Goal: Find specific fact

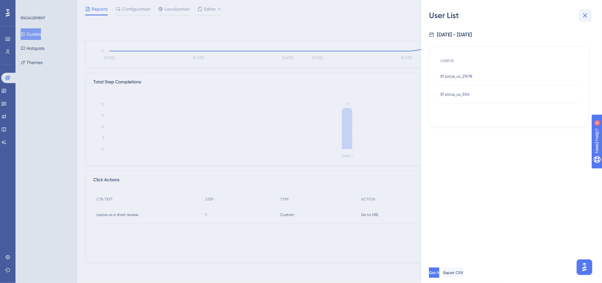
click at [589, 15] on button at bounding box center [585, 15] width 13 height 13
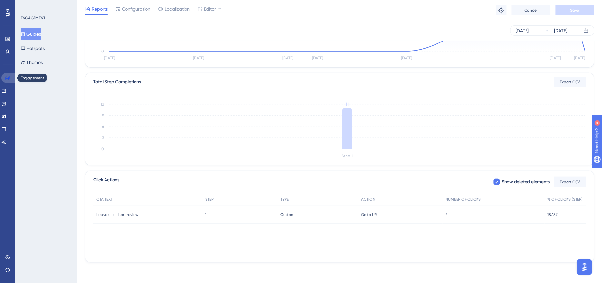
click at [12, 80] on link at bounding box center [8, 78] width 15 height 10
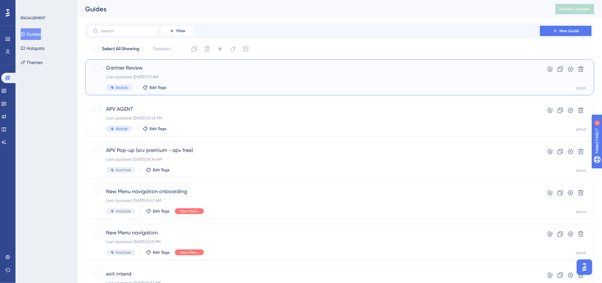
click at [216, 80] on div "Gartner Review Last Updated: [DATE] 11:11 AM Active Edit Tags" at bounding box center [313, 77] width 415 height 26
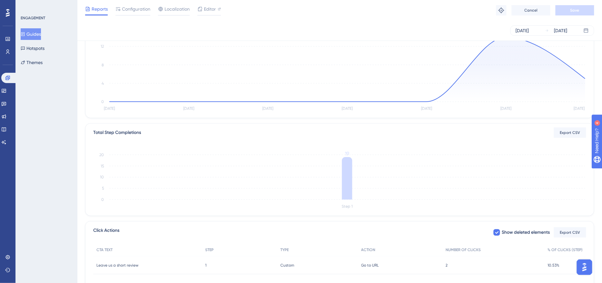
scroll to position [125, 0]
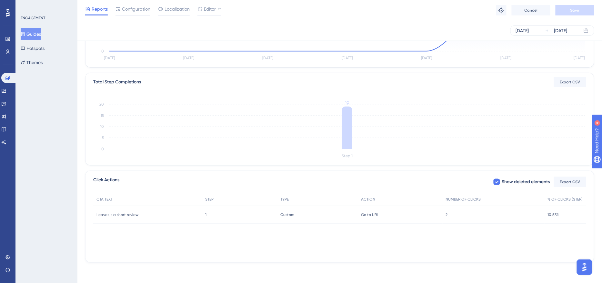
click at [448, 213] on span "2" at bounding box center [447, 215] width 2 height 5
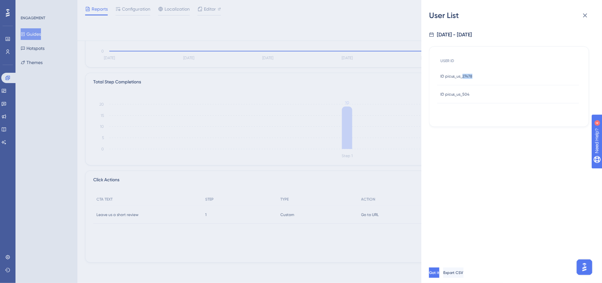
drag, startPoint x: 477, startPoint y: 77, endPoint x: 462, endPoint y: 77, distance: 15.2
click at [462, 77] on div "ID picus_us_27478 ID picus_us_27478" at bounding box center [508, 76] width 142 height 18
copy span "27478"
